Goal: Transaction & Acquisition: Download file/media

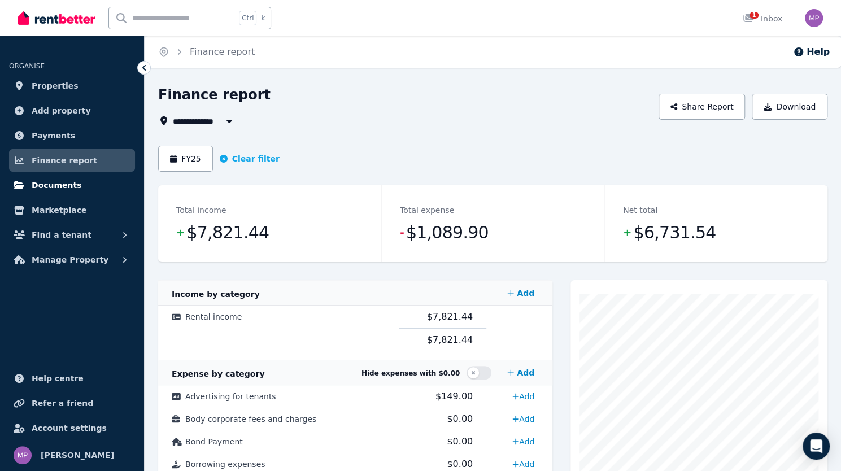
click at [72, 188] on span "Documents" at bounding box center [57, 186] width 50 height 14
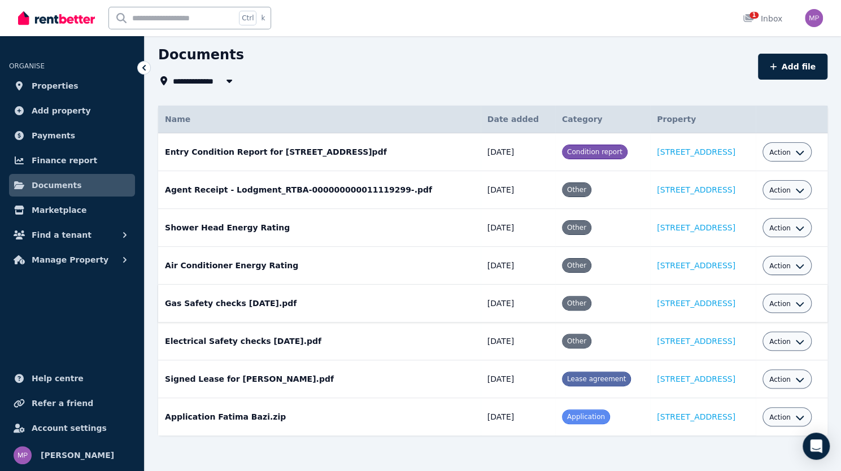
scroll to position [41, 0]
click at [65, 88] on span "Properties" at bounding box center [55, 86] width 47 height 14
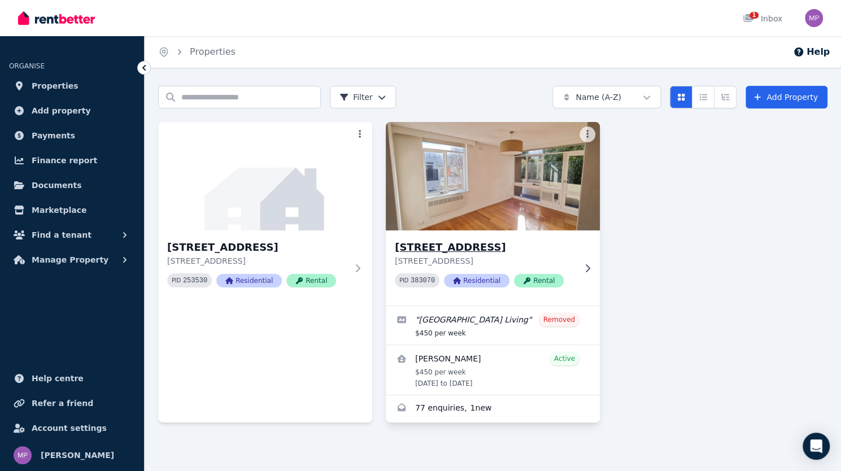
click at [585, 244] on div "[STREET_ADDRESS] PID 383070 Residential Rental" at bounding box center [493, 268] width 214 height 75
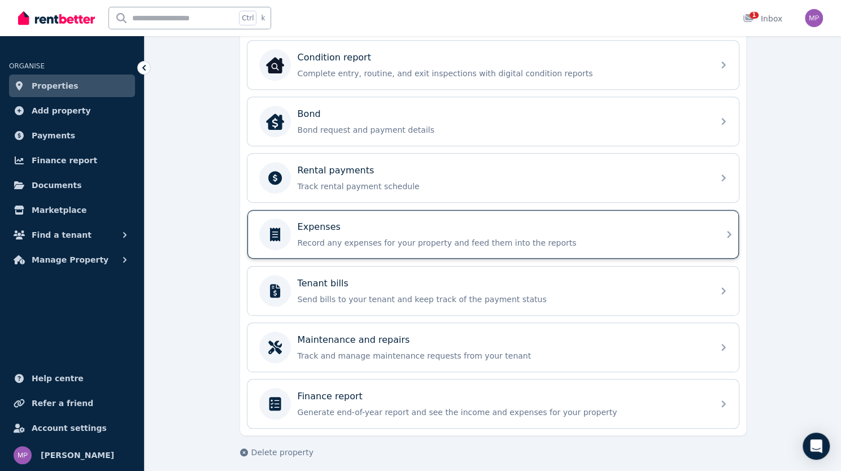
scroll to position [350, 0]
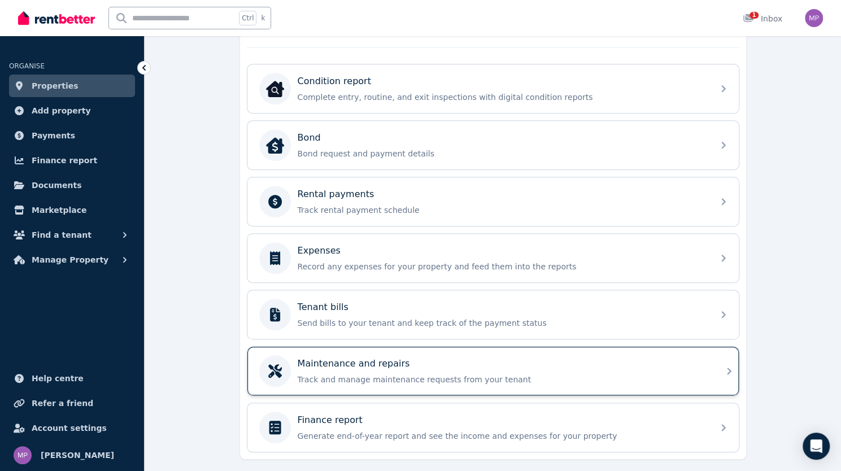
click at [409, 364] on div "Maintenance and repairs Track and manage maintenance requests from your tenant" at bounding box center [502, 371] width 409 height 28
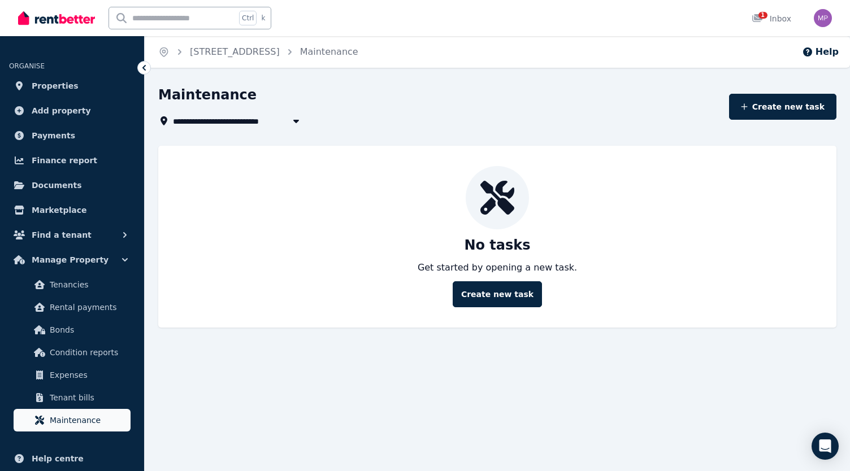
click at [81, 420] on span "Maintenance" at bounding box center [88, 421] width 76 height 14
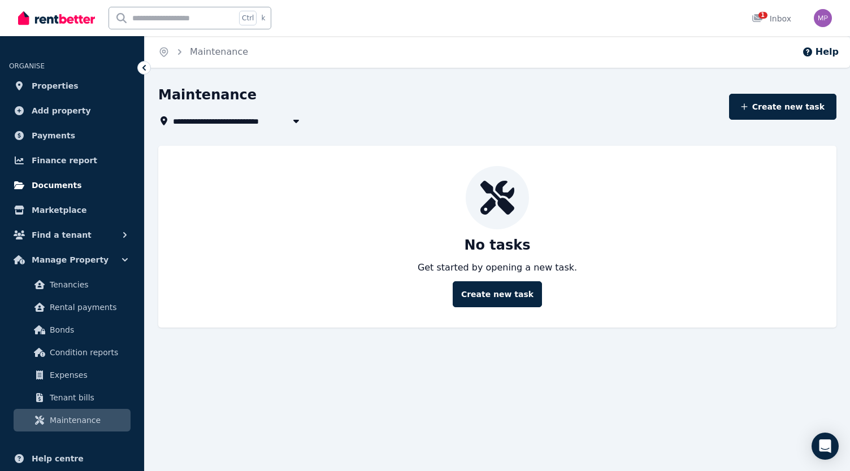
click at [53, 193] on link "Documents" at bounding box center [72, 185] width 126 height 23
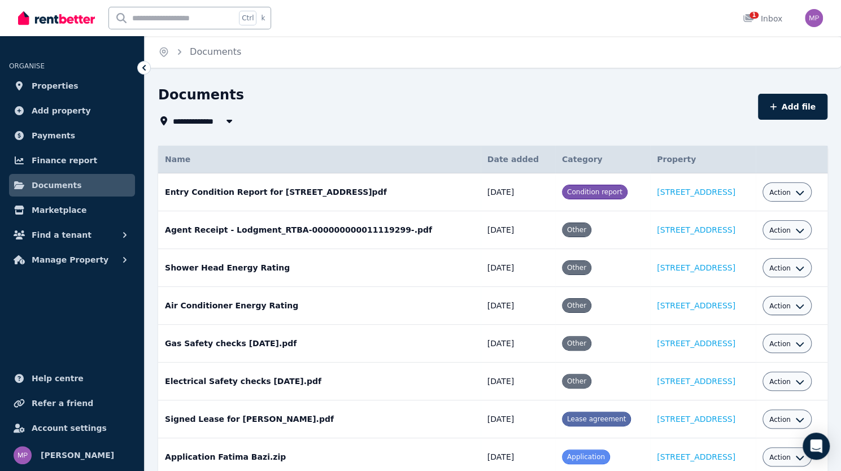
click at [232, 123] on icon "button" at bounding box center [229, 120] width 11 height 9
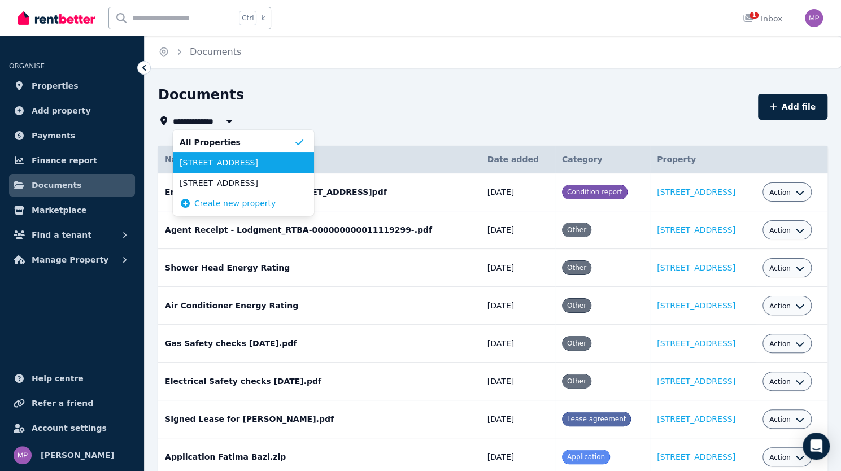
click at [228, 162] on span "[STREET_ADDRESS]" at bounding box center [237, 162] width 114 height 11
type input "**********"
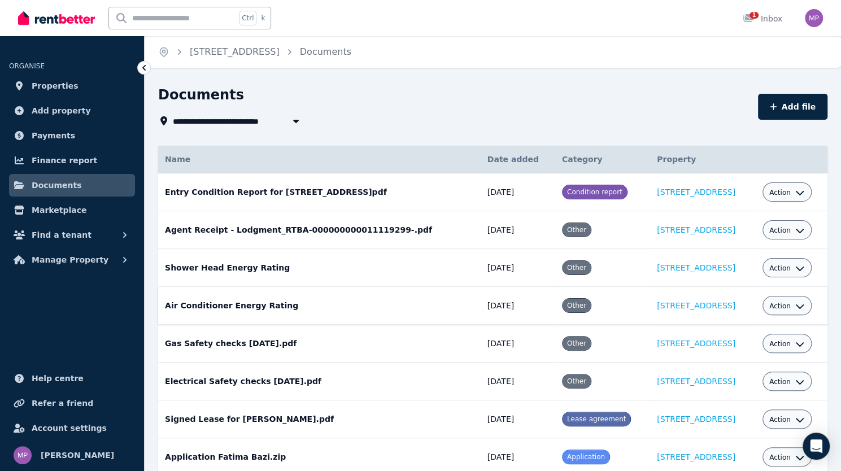
scroll to position [41, 0]
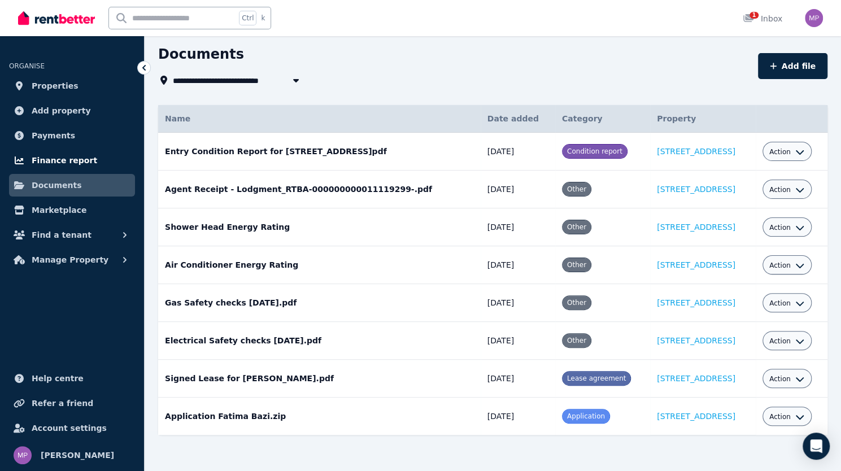
click at [62, 165] on span "Finance report" at bounding box center [65, 161] width 66 height 14
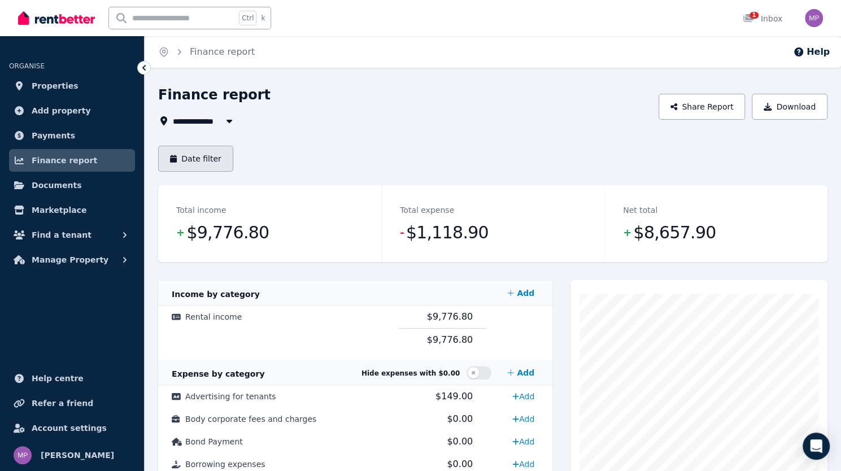
click at [207, 157] on button "Date filter" at bounding box center [195, 159] width 75 height 26
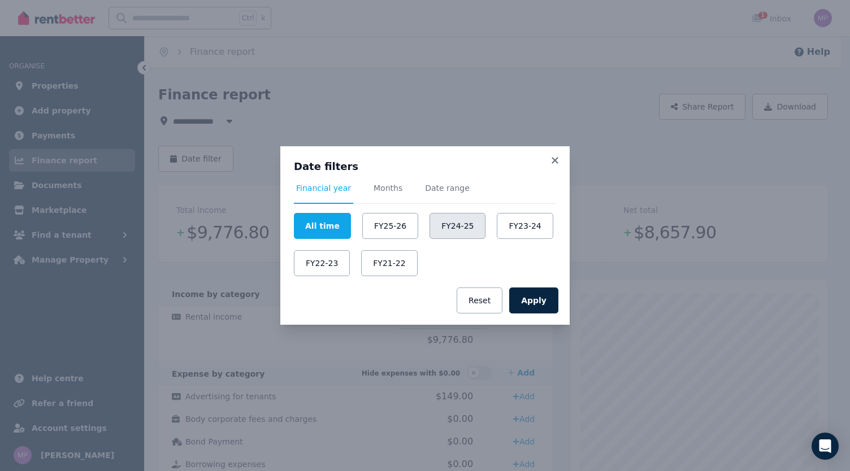
click at [453, 228] on button "FY24-25" at bounding box center [457, 226] width 56 height 26
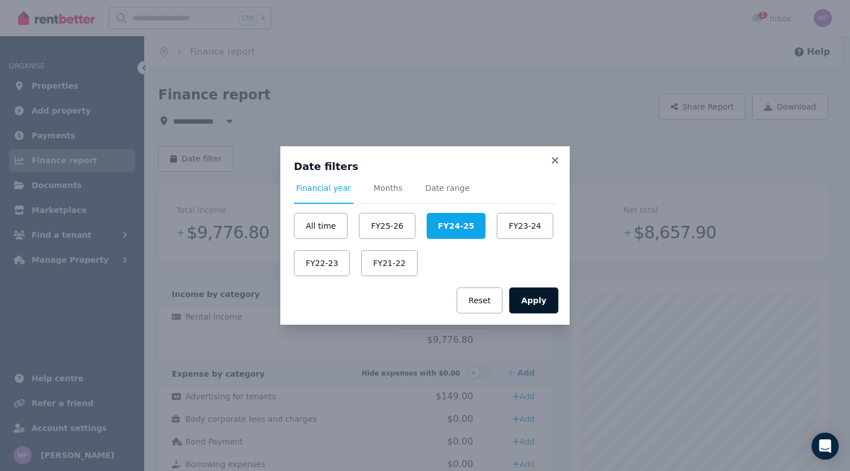
click at [552, 296] on button "Apply" at bounding box center [533, 301] width 49 height 26
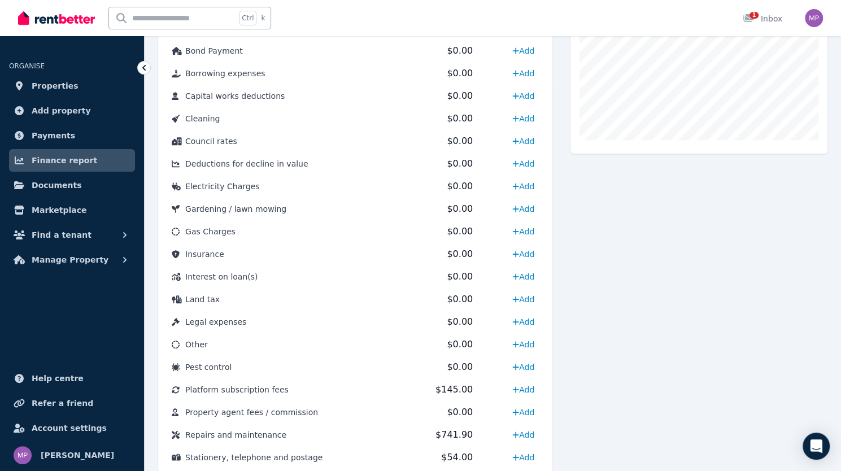
scroll to position [517, 0]
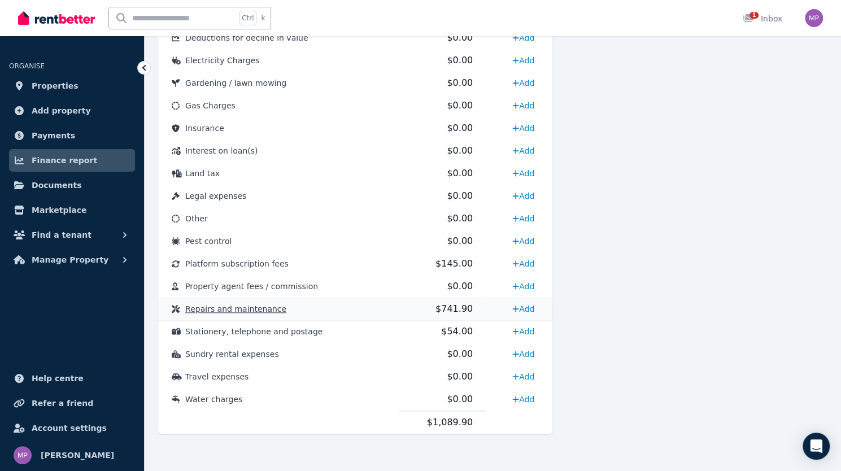
click at [250, 310] on span "Repairs and maintenance" at bounding box center [235, 309] width 101 height 9
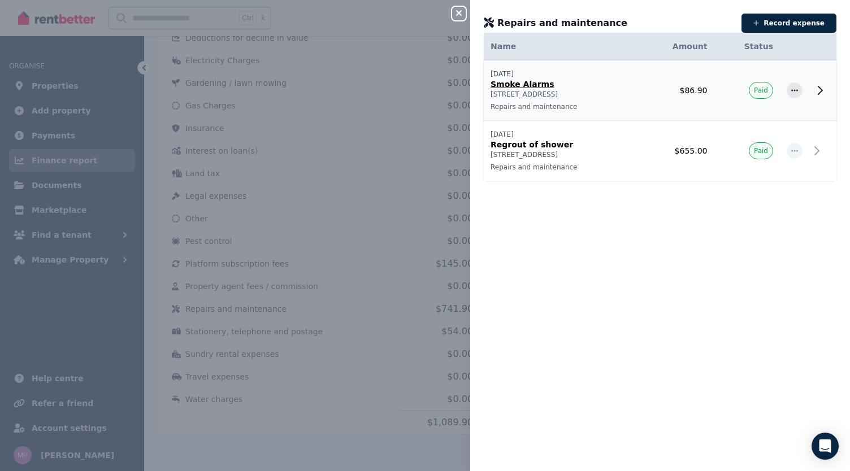
click at [813, 93] on icon at bounding box center [820, 91] width 14 height 14
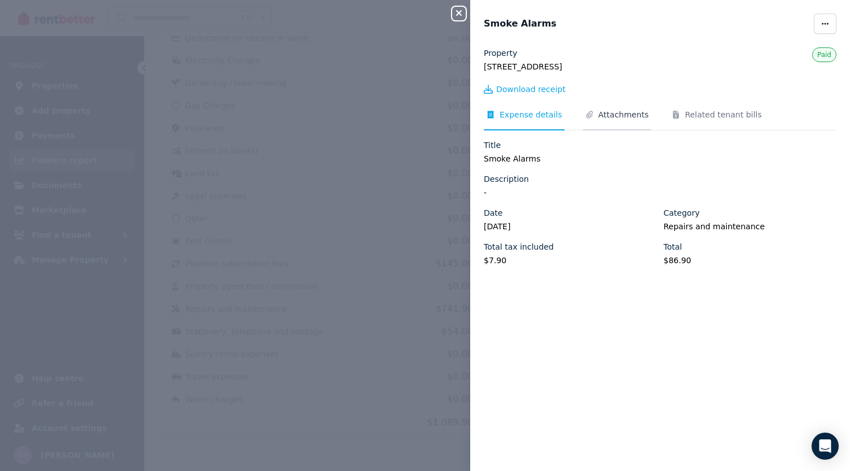
click at [622, 118] on span "Attachments" at bounding box center [623, 114] width 50 height 11
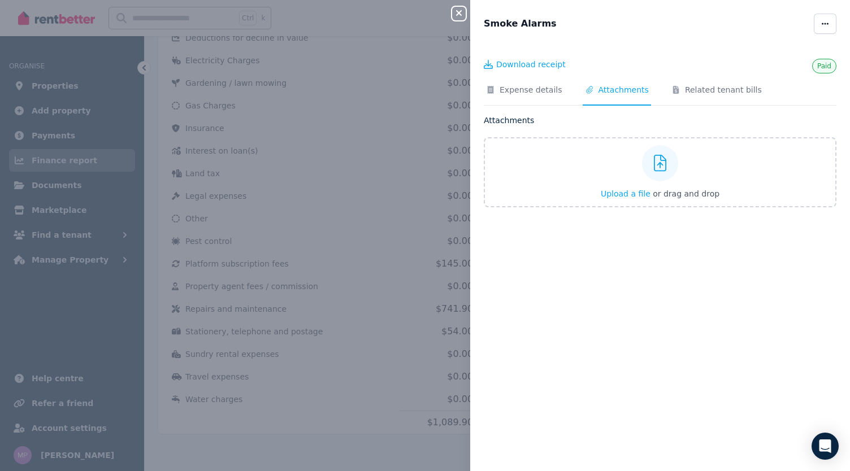
click at [459, 15] on icon "button" at bounding box center [459, 12] width 14 height 9
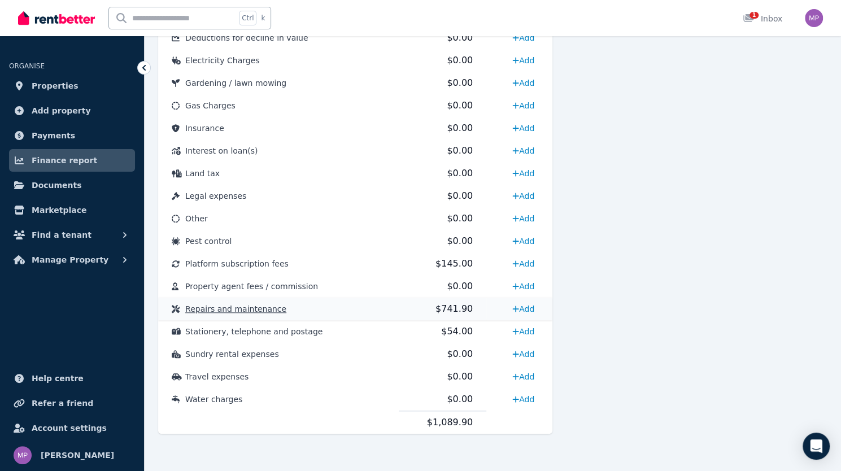
click at [238, 309] on span "Repairs and maintenance" at bounding box center [235, 309] width 101 height 9
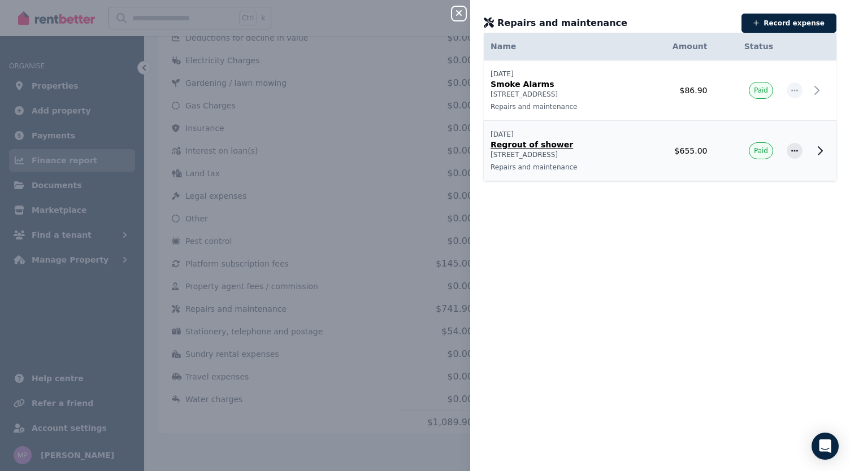
click at [549, 143] on p "Regrout of shower" at bounding box center [562, 144] width 142 height 11
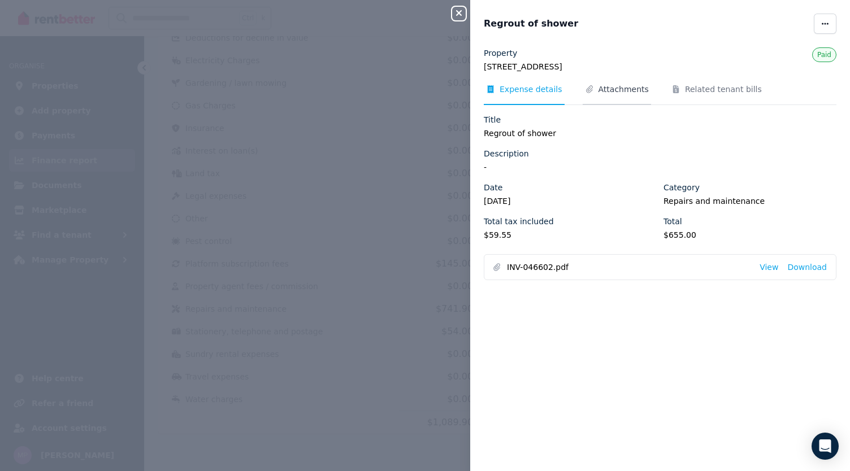
click at [606, 90] on span "Attachments" at bounding box center [623, 89] width 50 height 11
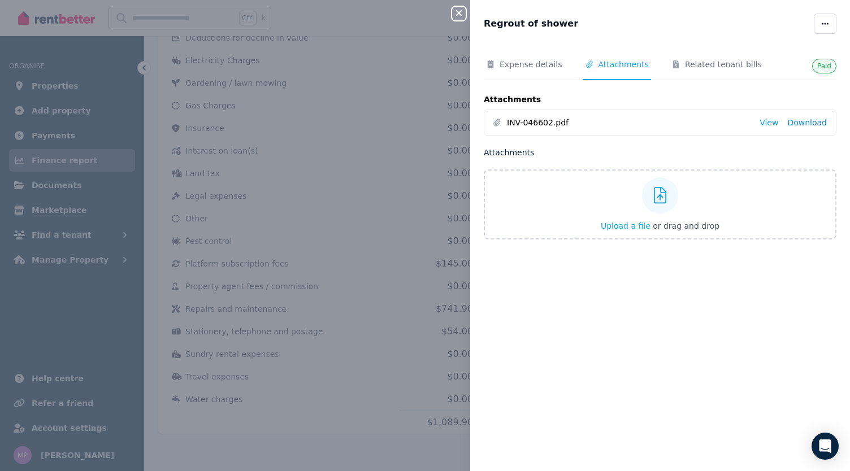
click at [799, 127] on link "Download" at bounding box center [807, 122] width 40 height 11
click at [463, 10] on icon "button" at bounding box center [459, 12] width 14 height 9
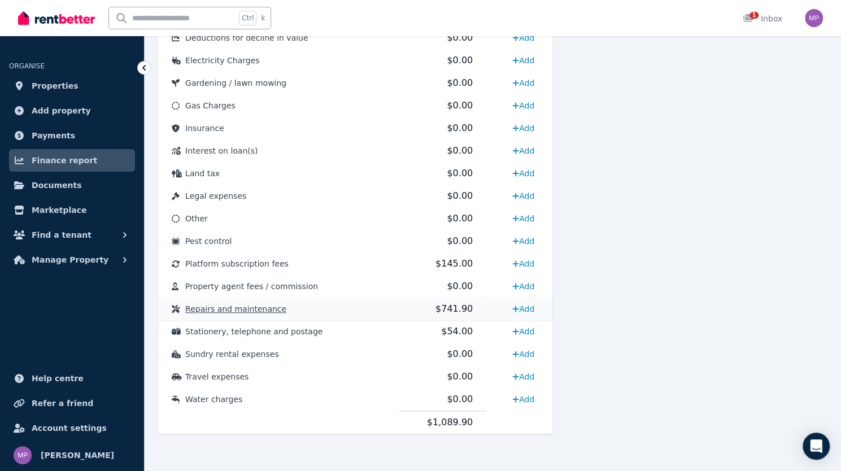
click at [270, 307] on span "Repairs and maintenance" at bounding box center [235, 309] width 101 height 9
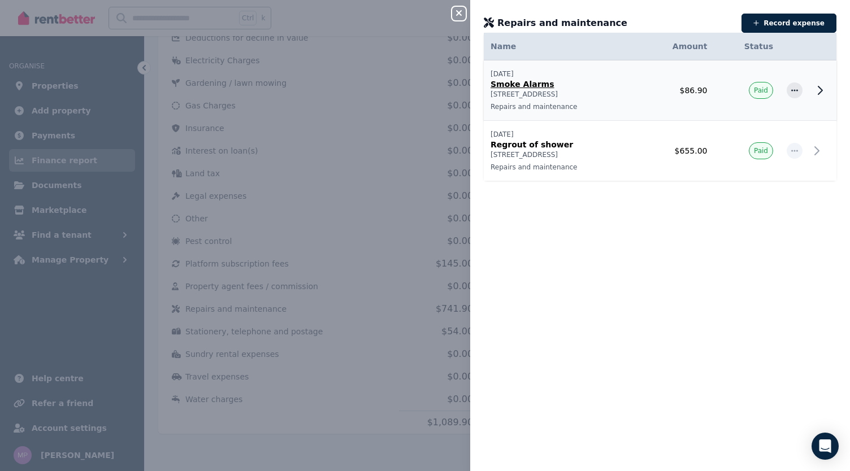
click at [625, 93] on p "[STREET_ADDRESS]" at bounding box center [562, 94] width 142 height 9
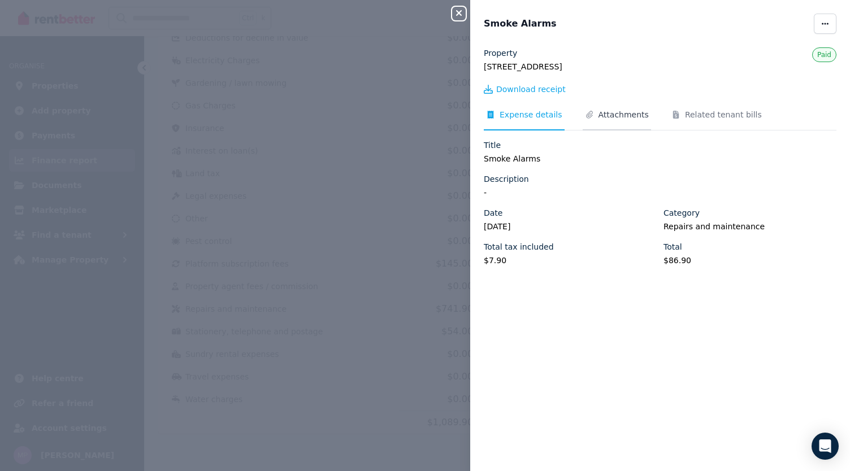
click at [608, 113] on span "Attachments" at bounding box center [623, 114] width 50 height 11
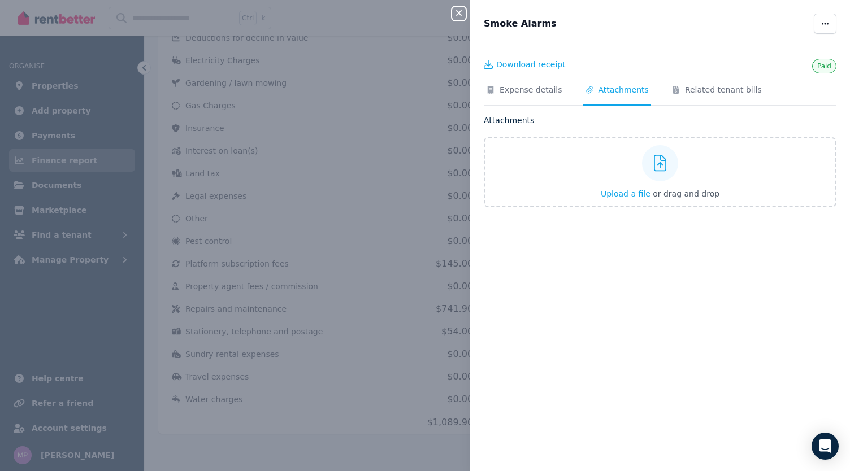
click at [702, 331] on div "Paid Download receipt Expense details Attachments Related tenant bills Attachme…" at bounding box center [660, 252] width 380 height 410
click at [458, 16] on icon "button" at bounding box center [459, 12] width 14 height 9
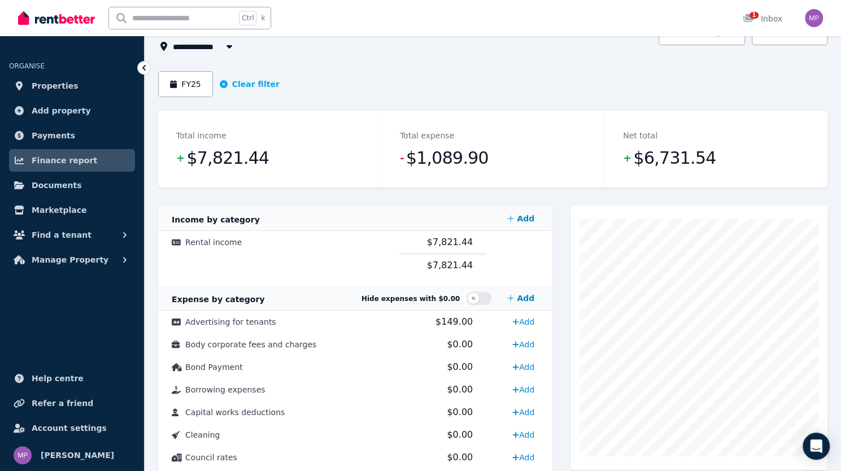
scroll to position [0, 0]
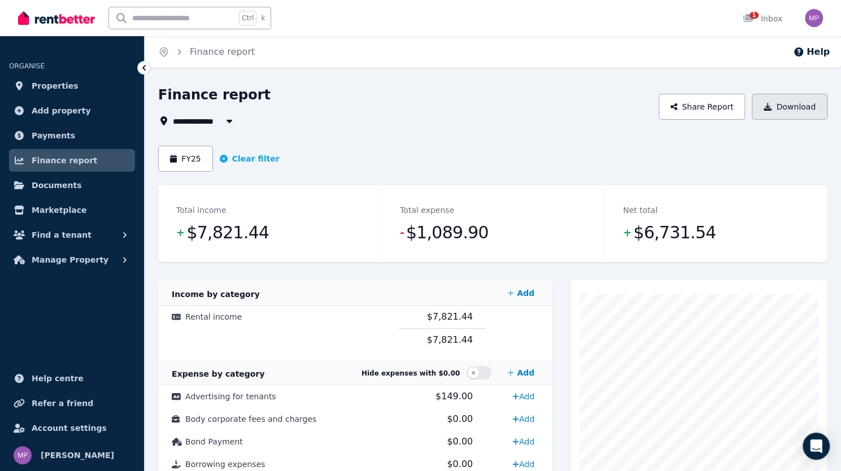
click at [778, 115] on button "Download" at bounding box center [790, 107] width 76 height 26
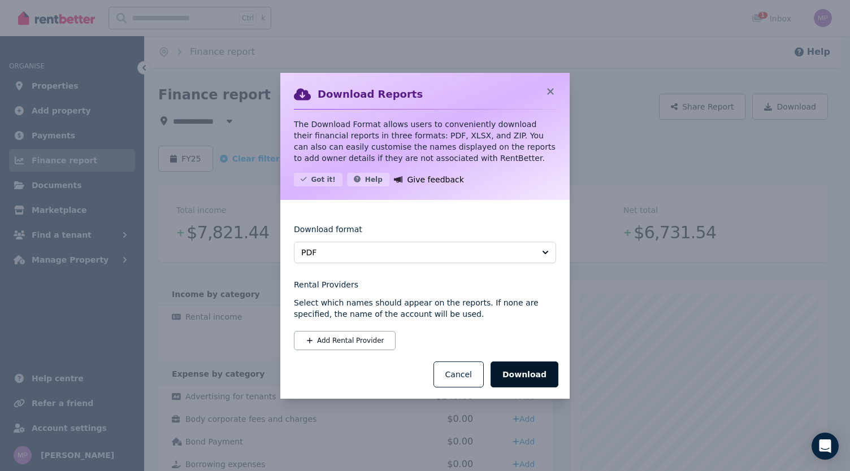
click at [525, 384] on button "Download" at bounding box center [525, 375] width 68 height 26
